Goal: Task Accomplishment & Management: Manage account settings

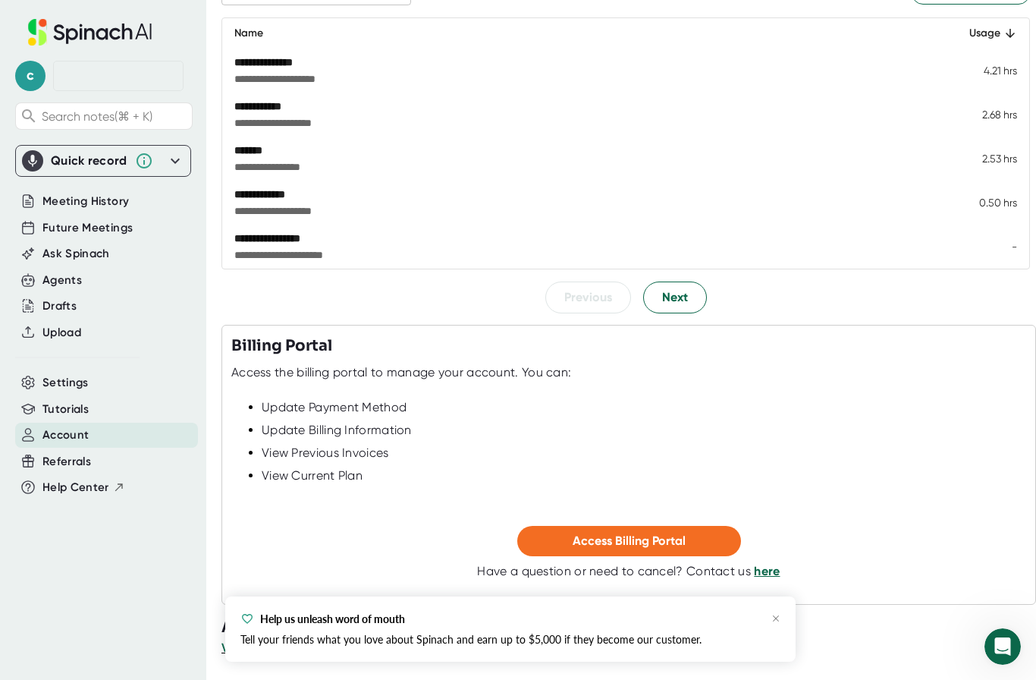
scroll to position [246, 0]
click at [696, 299] on button "Next" at bounding box center [675, 297] width 64 height 32
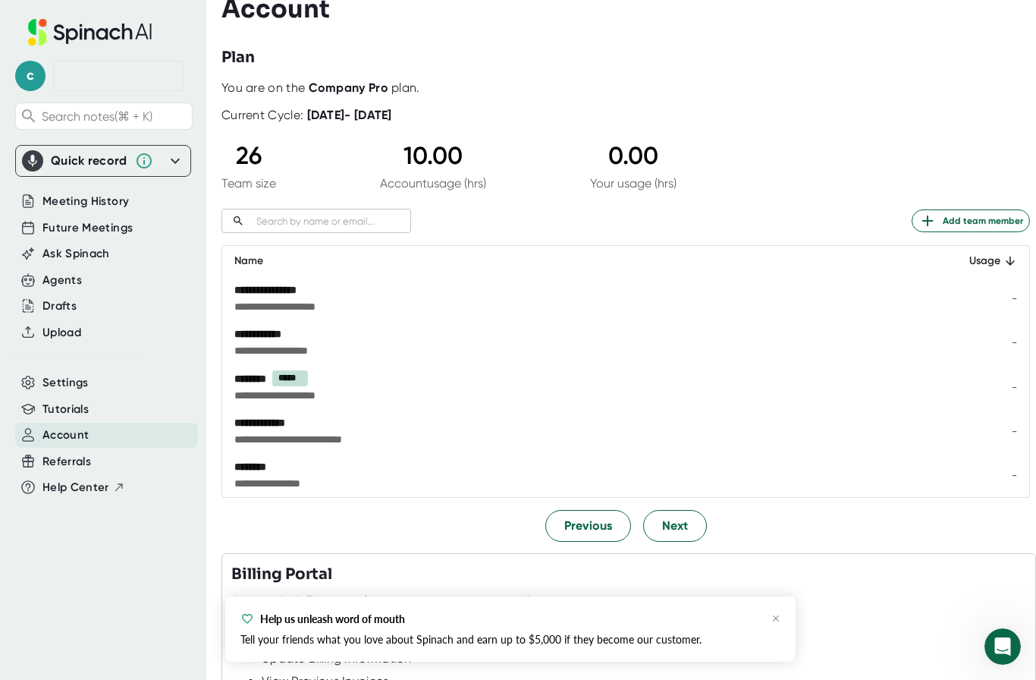
scroll to position [8, 0]
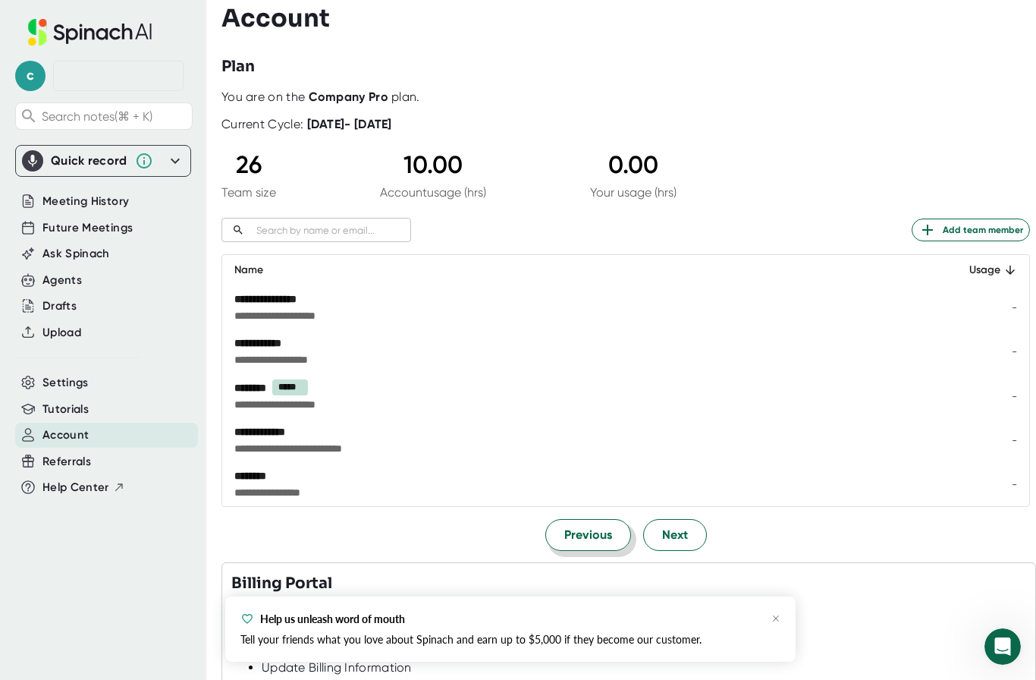
click at [601, 538] on span "Previous" at bounding box center [588, 535] width 48 height 18
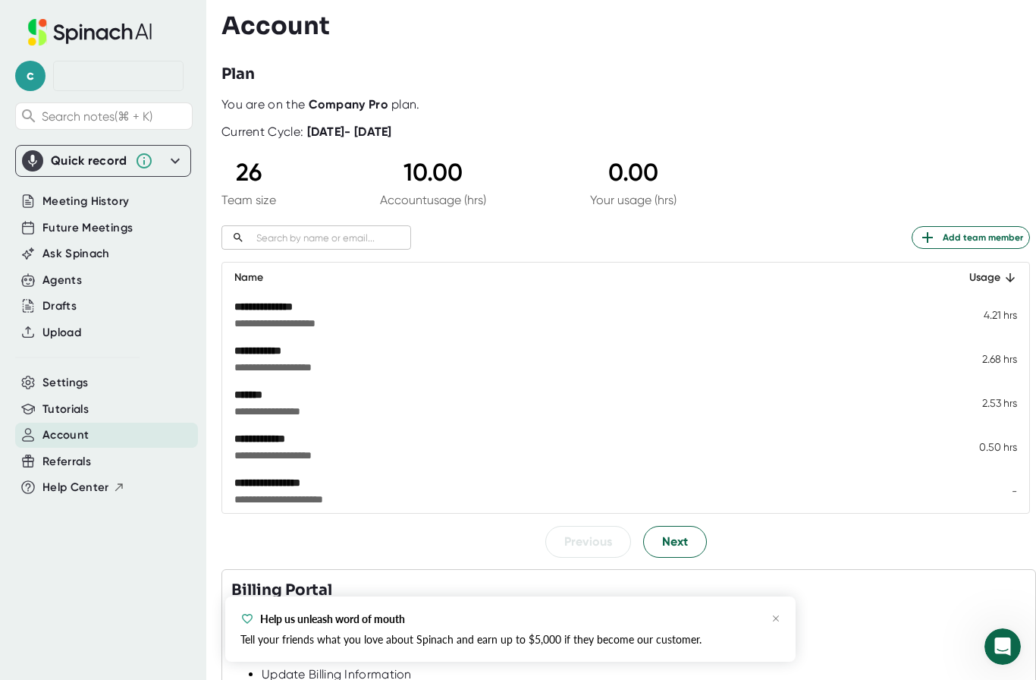
scroll to position [0, 0]
click at [77, 383] on span "Settings" at bounding box center [65, 382] width 46 height 17
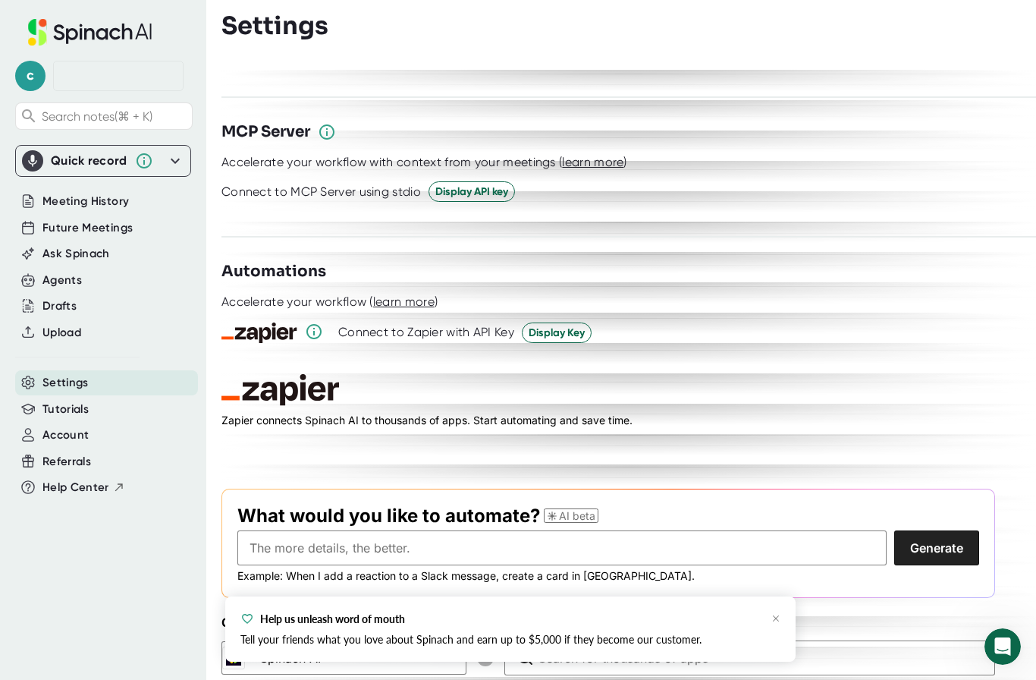
scroll to position [2027, 0]
click at [85, 284] on div "Agents" at bounding box center [106, 280] width 183 height 25
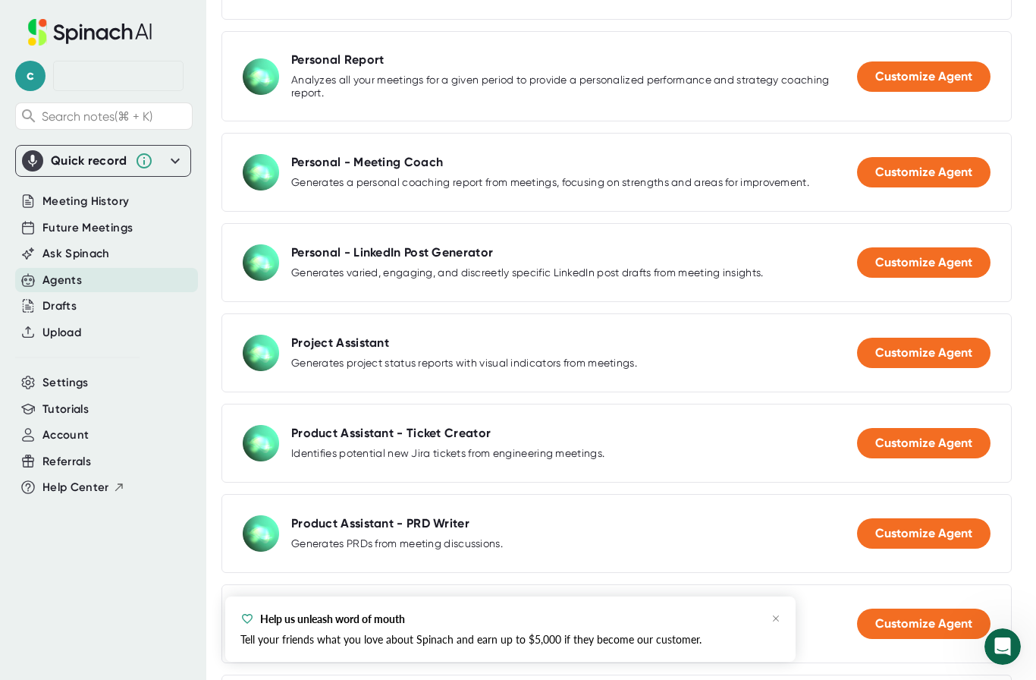
scroll to position [813, 0]
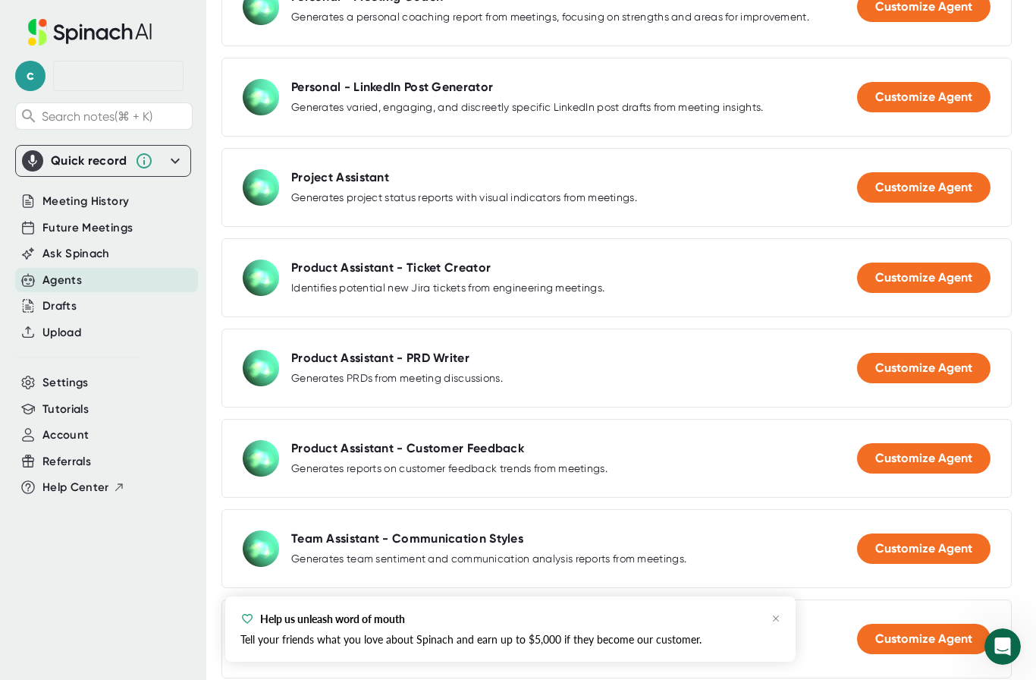
click at [269, 190] on img at bounding box center [261, 187] width 36 height 36
click at [382, 174] on div "Project Assistant" at bounding box center [340, 177] width 98 height 15
click at [957, 186] on span "Customize Agent" at bounding box center [923, 187] width 97 height 14
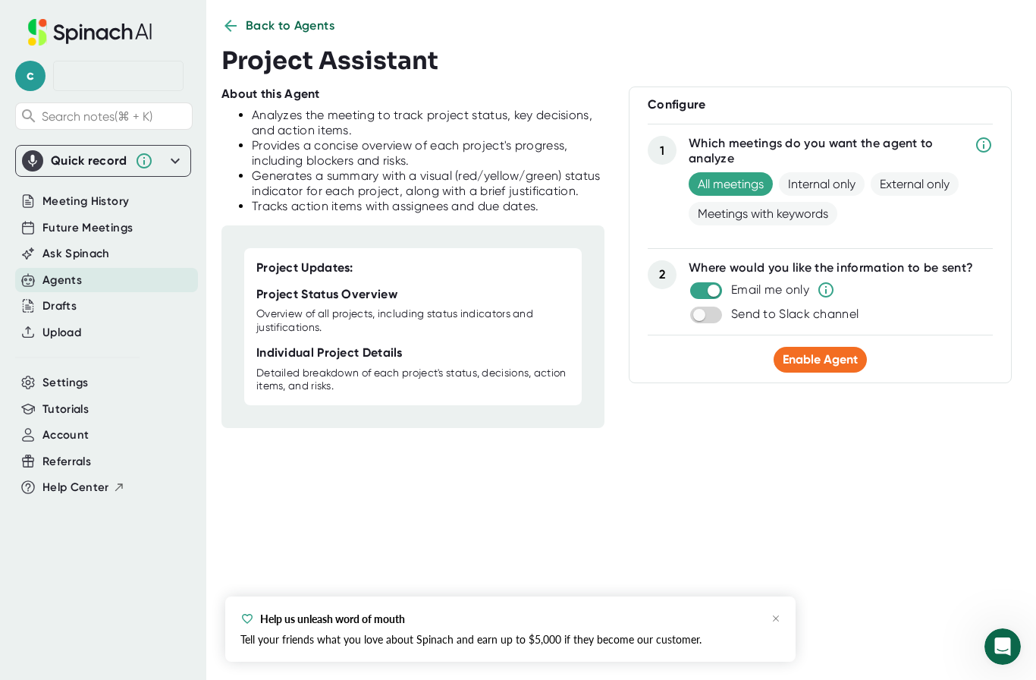
scroll to position [19, 0]
click at [841, 364] on span "Enable Agent" at bounding box center [820, 359] width 75 height 14
click at [124, 83] on div at bounding box center [118, 76] width 130 height 30
click at [125, 75] on div at bounding box center [118, 76] width 114 height 14
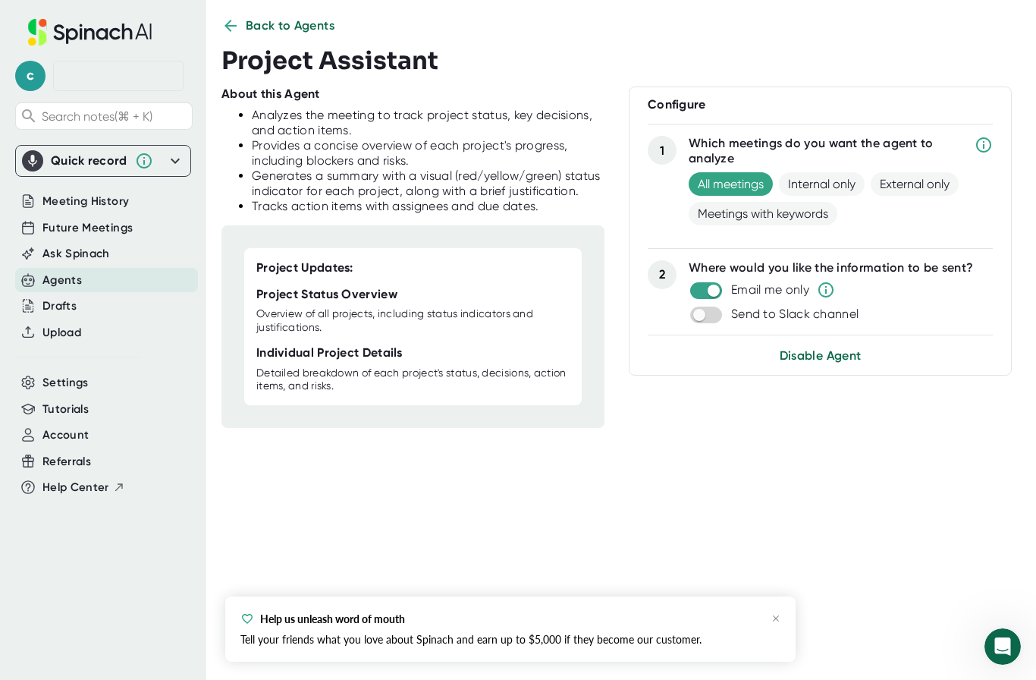
click at [229, 27] on icon at bounding box center [231, 26] width 12 height 12
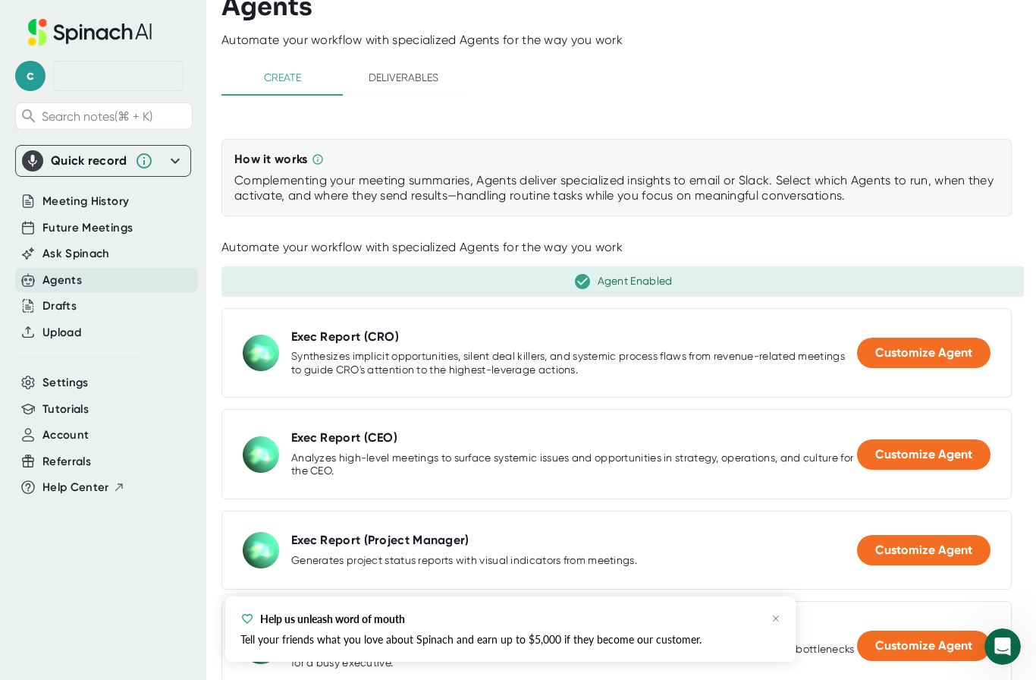
click at [421, 71] on span "Deliverables" at bounding box center [403, 77] width 103 height 19
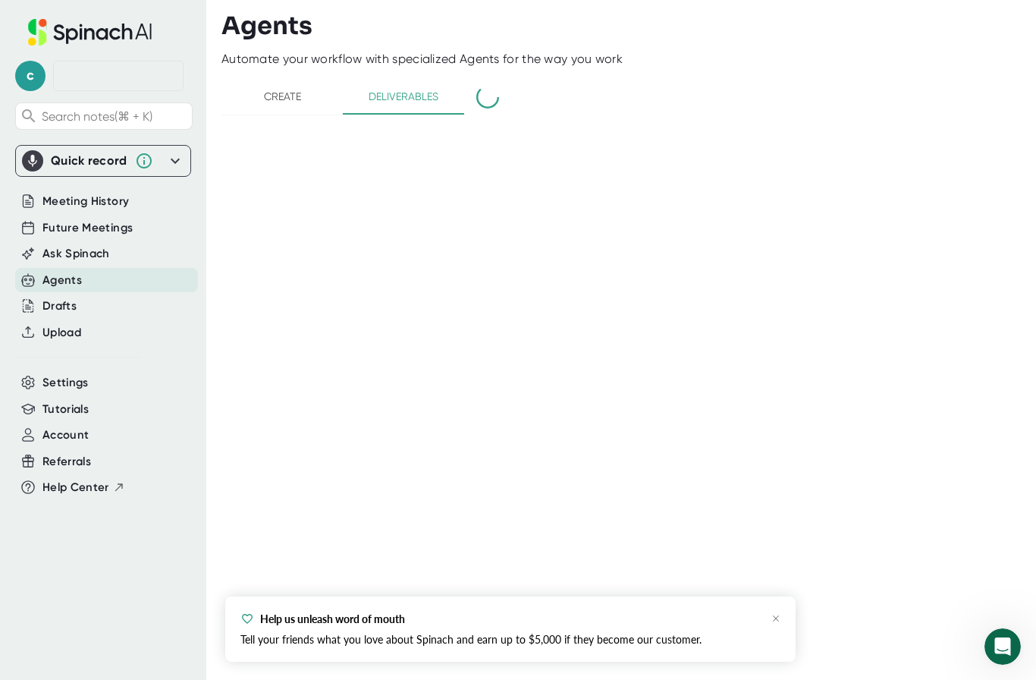
scroll to position [0, 0]
click at [135, 287] on div "Agents" at bounding box center [106, 280] width 183 height 25
click at [125, 304] on div "Drafts" at bounding box center [106, 306] width 183 height 25
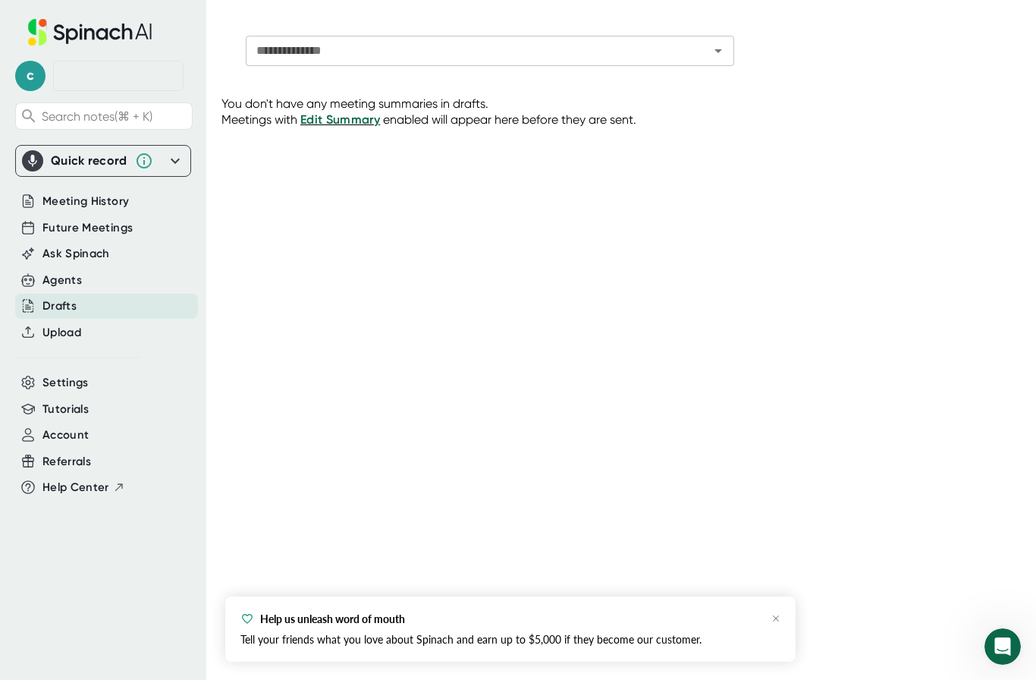
click at [127, 265] on div "Ask Spinach" at bounding box center [103, 253] width 176 height 27
click at [115, 272] on div "Agents" at bounding box center [106, 280] width 183 height 25
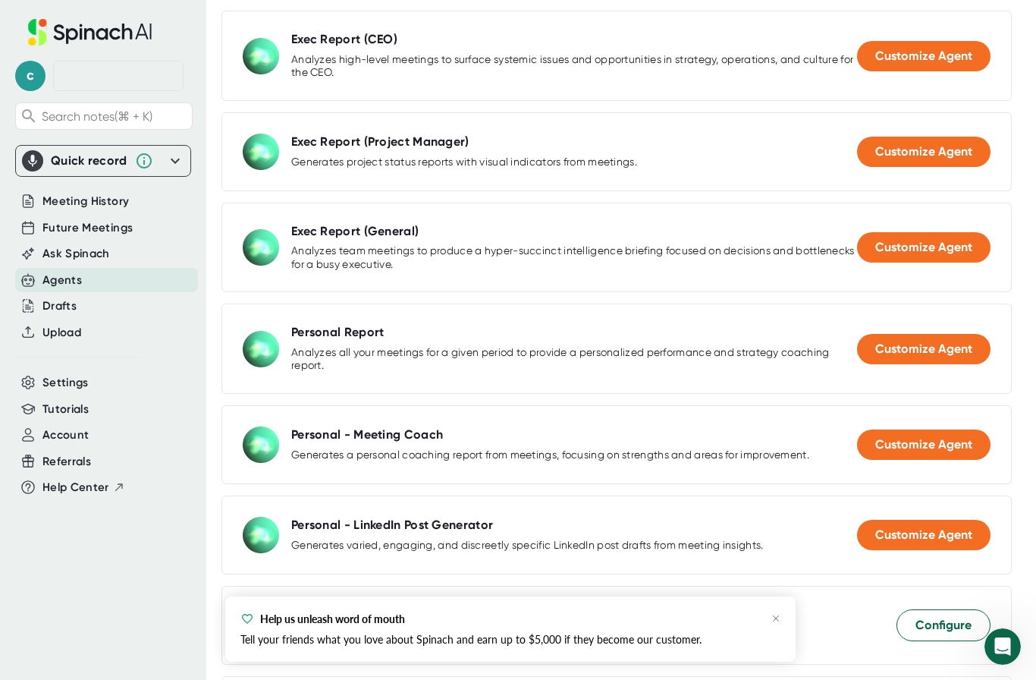
scroll to position [599, 0]
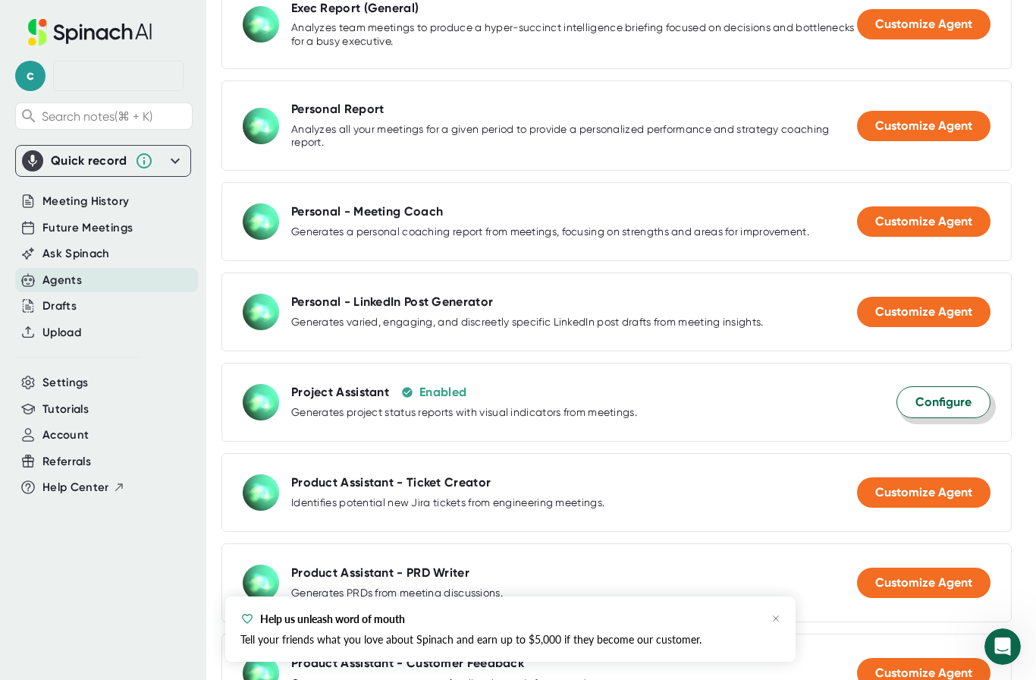
click at [955, 404] on span "Configure" at bounding box center [944, 402] width 56 height 18
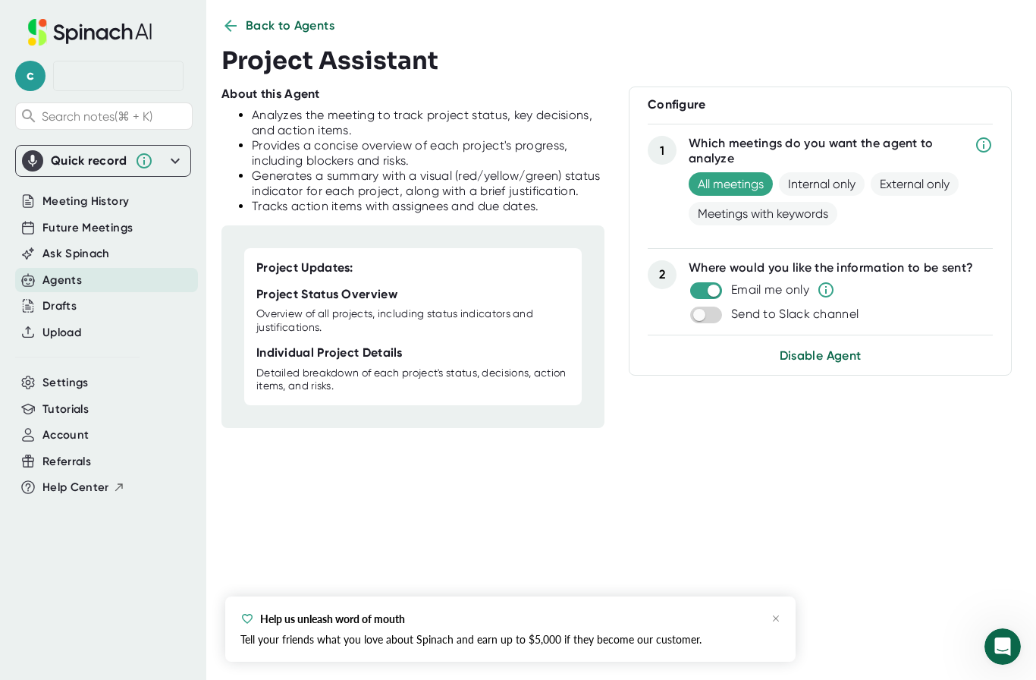
scroll to position [19, 0]
click at [824, 354] on span "Disable Agent" at bounding box center [820, 355] width 83 height 14
click at [77, 428] on span "Account" at bounding box center [65, 434] width 46 height 17
